Goal: Information Seeking & Learning: Learn about a topic

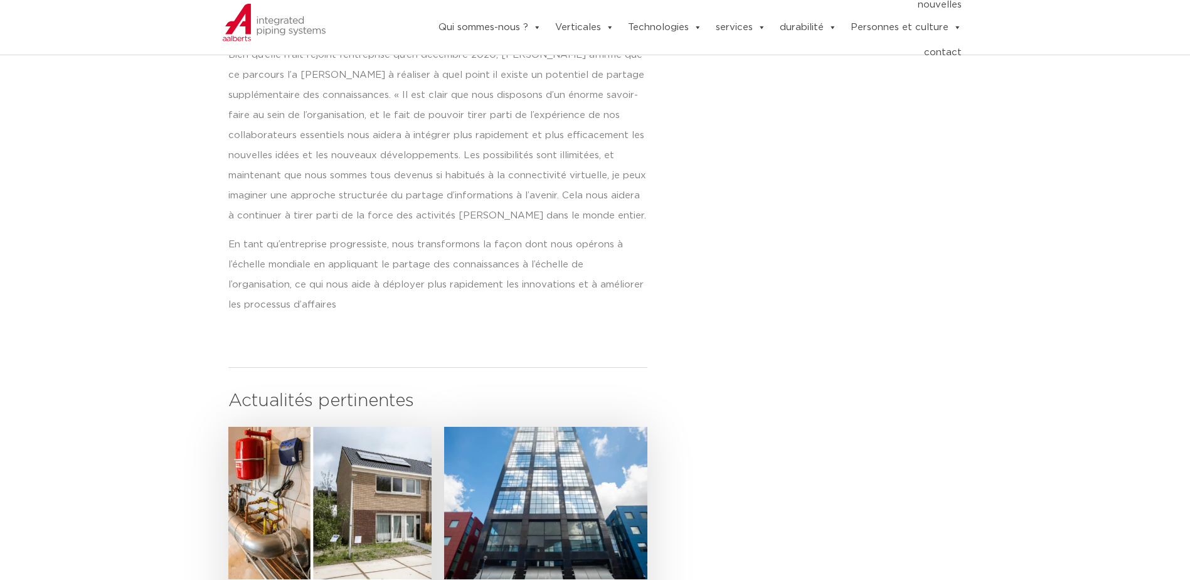
scroll to position [1317, 0]
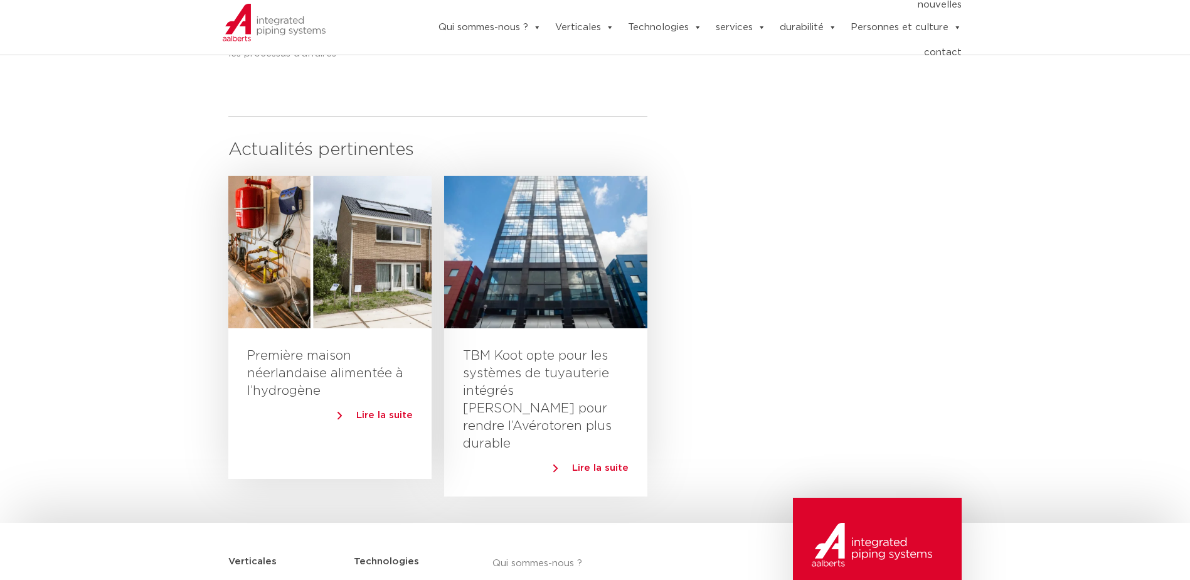
click at [393, 410] on span "Lire la suite" at bounding box center [384, 414] width 56 height 9
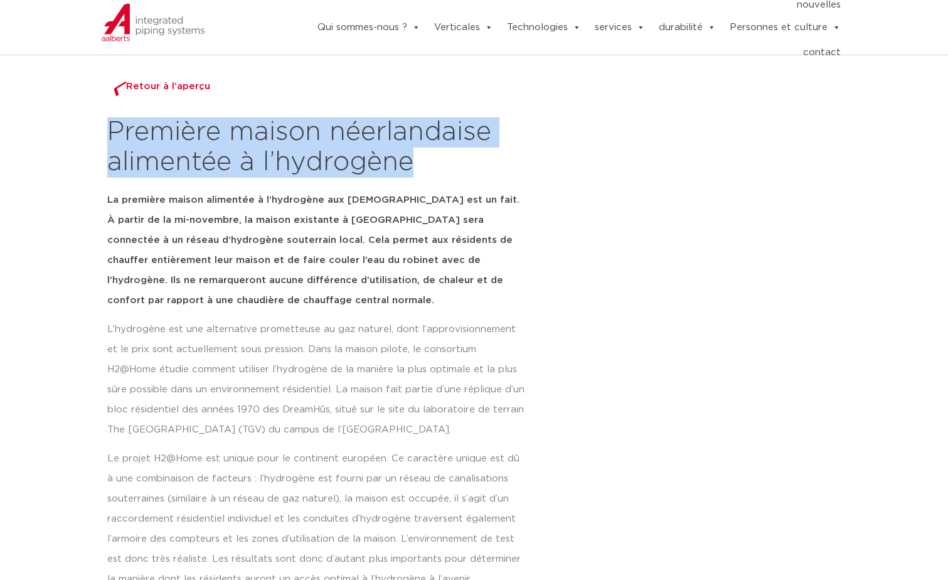
drag, startPoint x: 422, startPoint y: 163, endPoint x: 81, endPoint y: 135, distance: 342.4
copy h2 "Première maison néerlandaise alimentée à l’hydrogène"
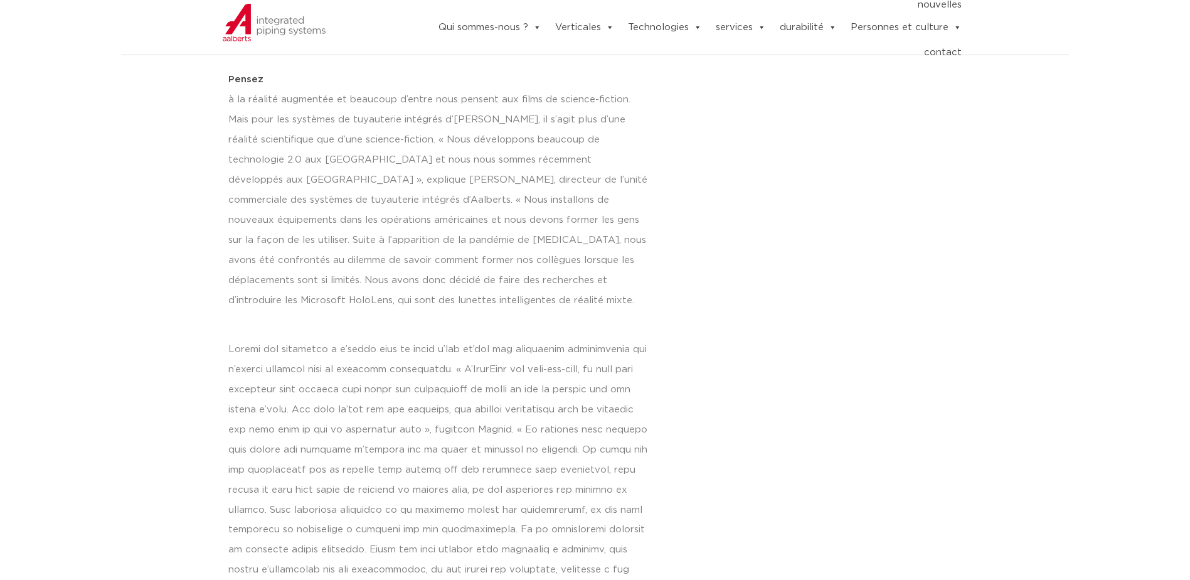
scroll to position [627, 0]
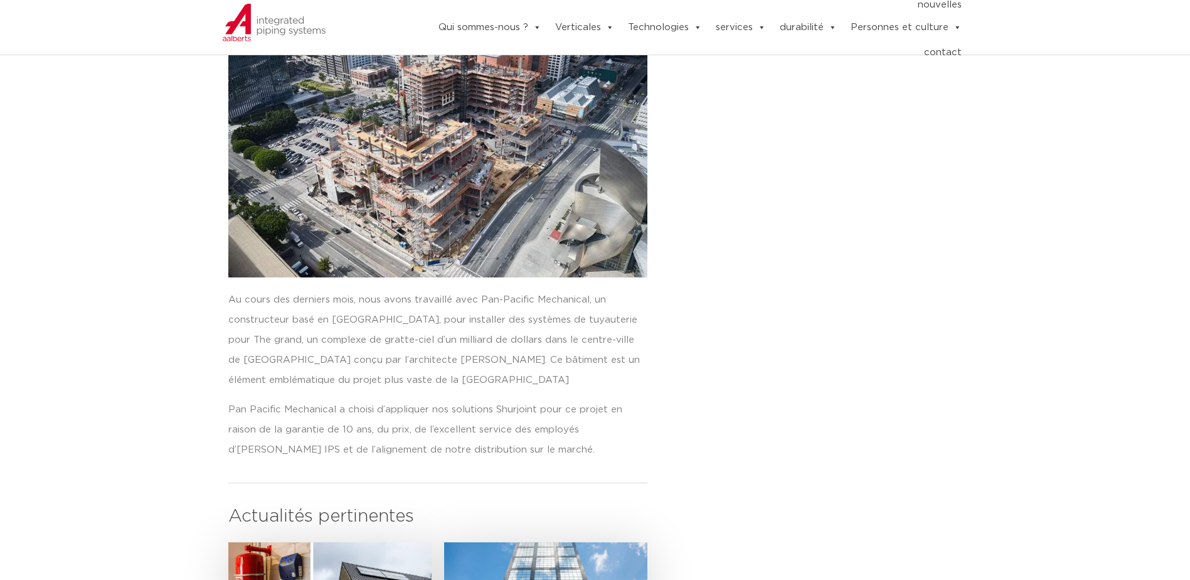
scroll to position [314, 0]
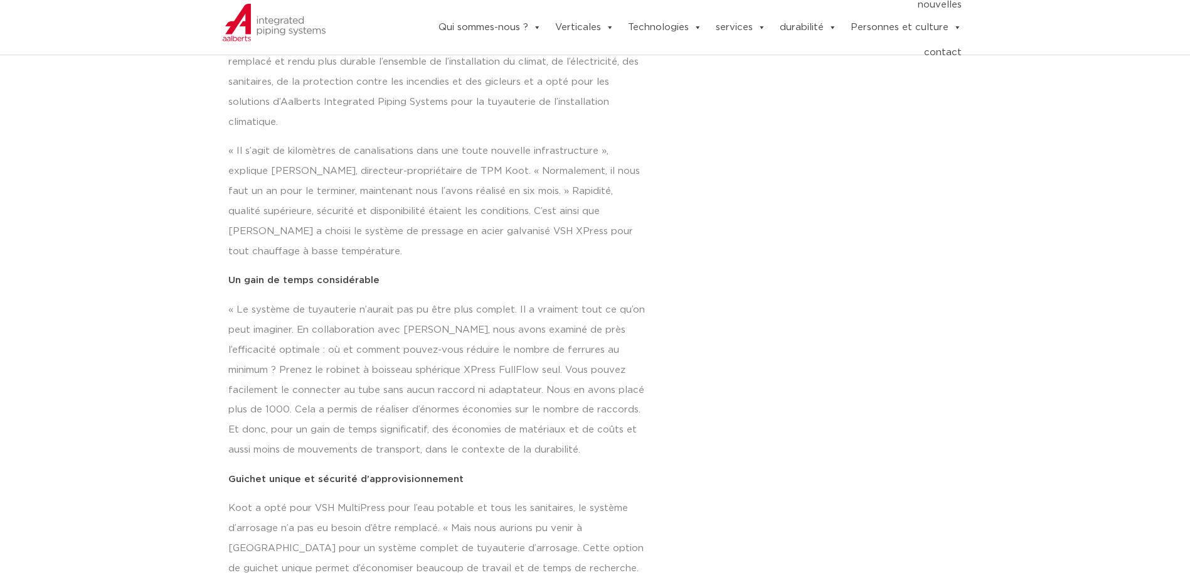
scroll to position [125, 0]
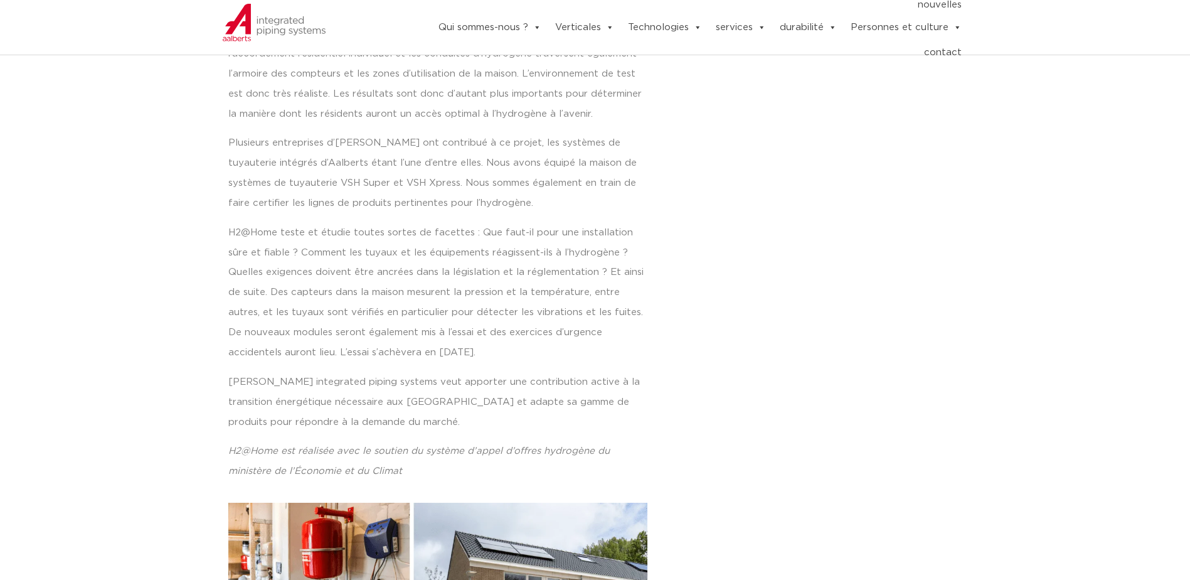
scroll to position [314, 0]
